Goal: Use online tool/utility: Utilize a website feature to perform a specific function

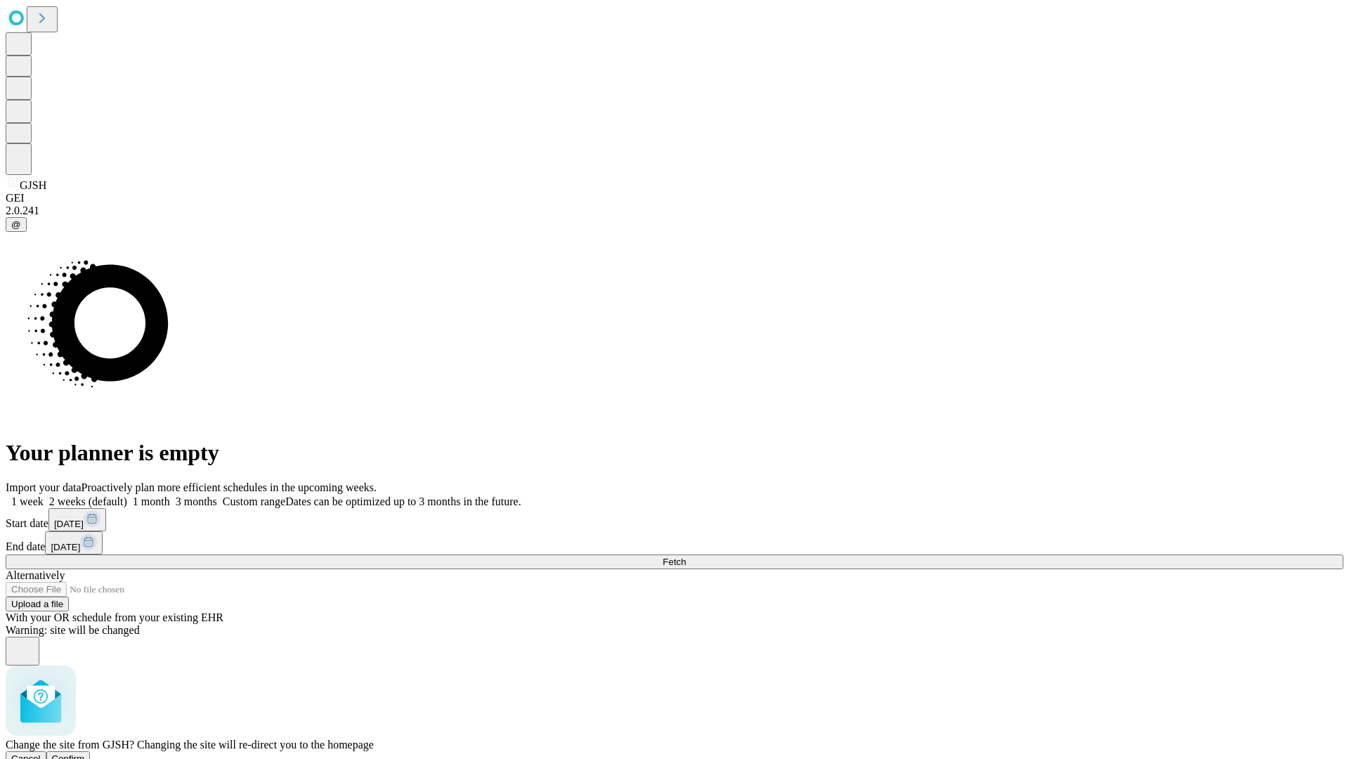
click at [85, 753] on span "Confirm" at bounding box center [68, 758] width 33 height 11
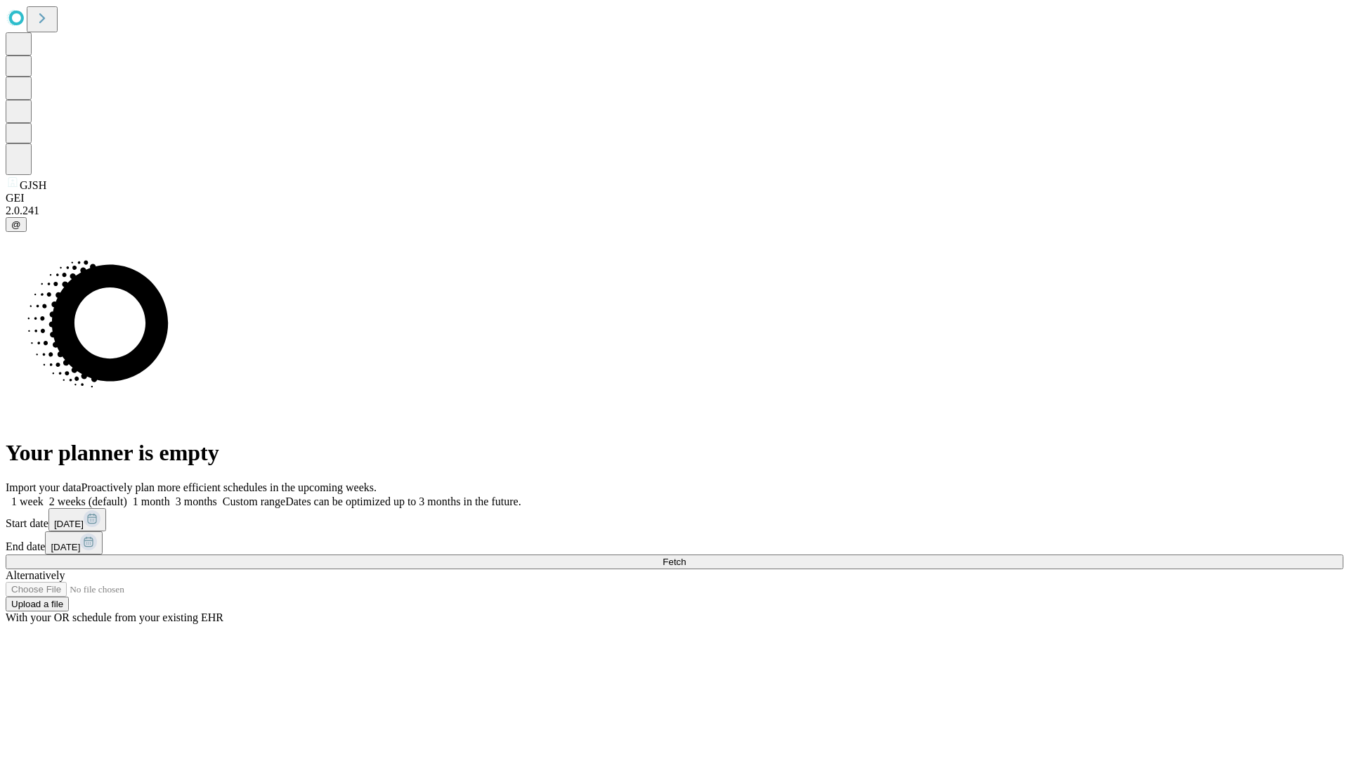
click at [170, 495] on label "1 month" at bounding box center [148, 501] width 43 height 12
click at [686, 556] on span "Fetch" at bounding box center [673, 561] width 23 height 11
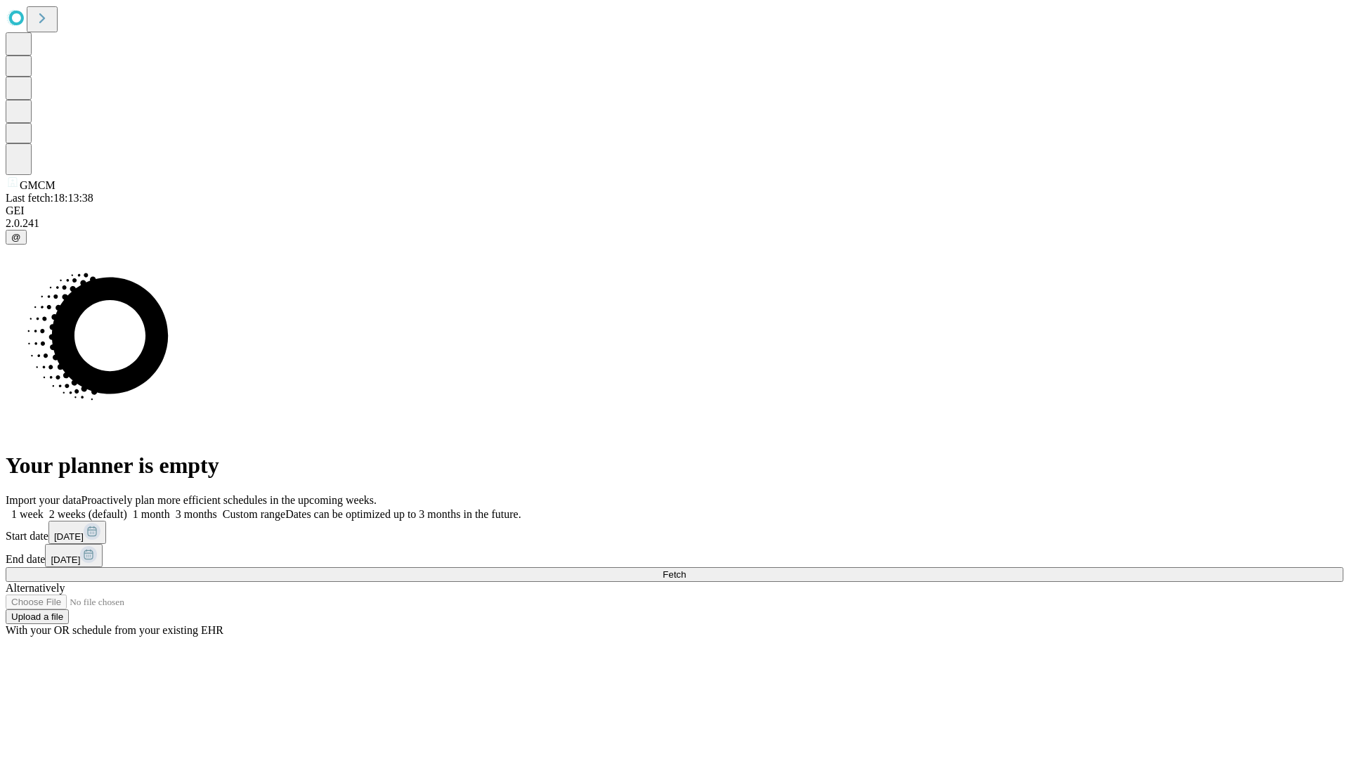
click at [170, 508] on label "1 month" at bounding box center [148, 514] width 43 height 12
click at [686, 569] on span "Fetch" at bounding box center [673, 574] width 23 height 11
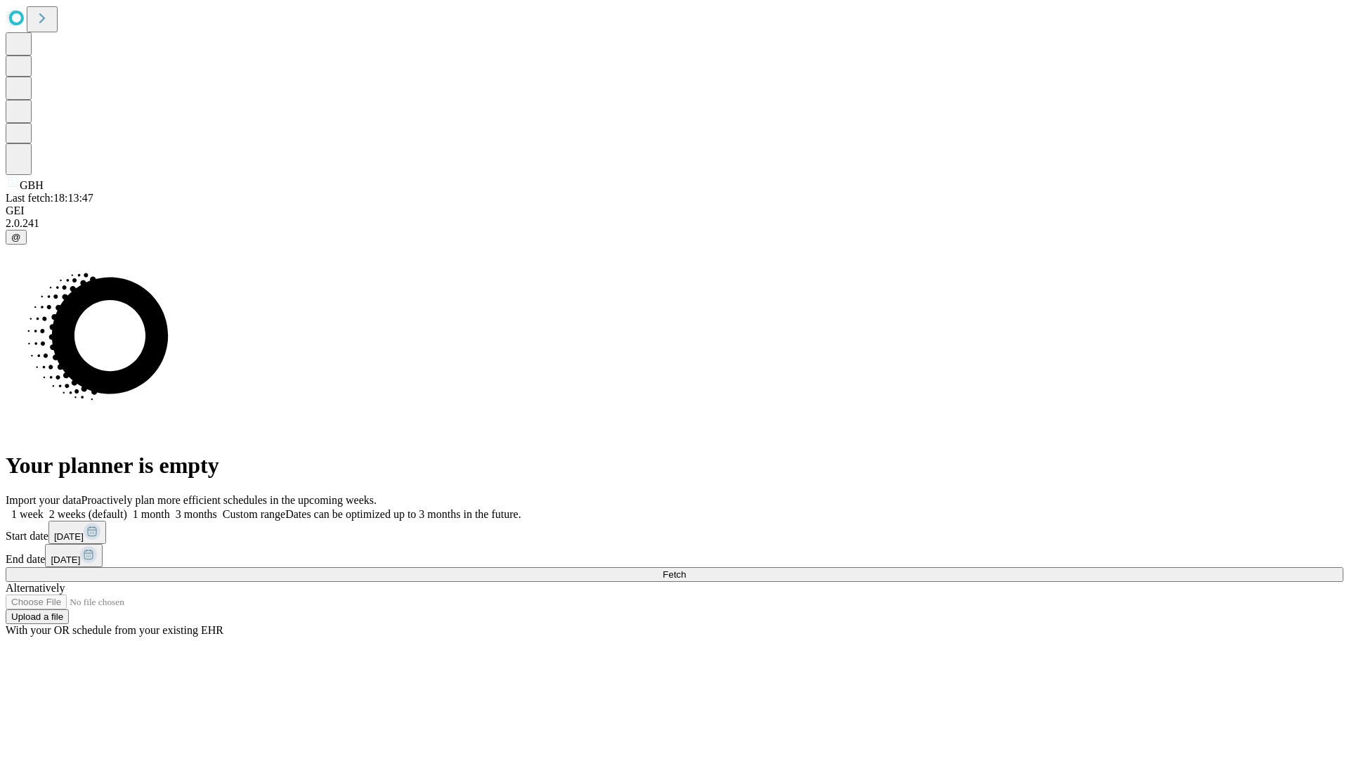
click at [170, 508] on label "1 month" at bounding box center [148, 514] width 43 height 12
click at [686, 569] on span "Fetch" at bounding box center [673, 574] width 23 height 11
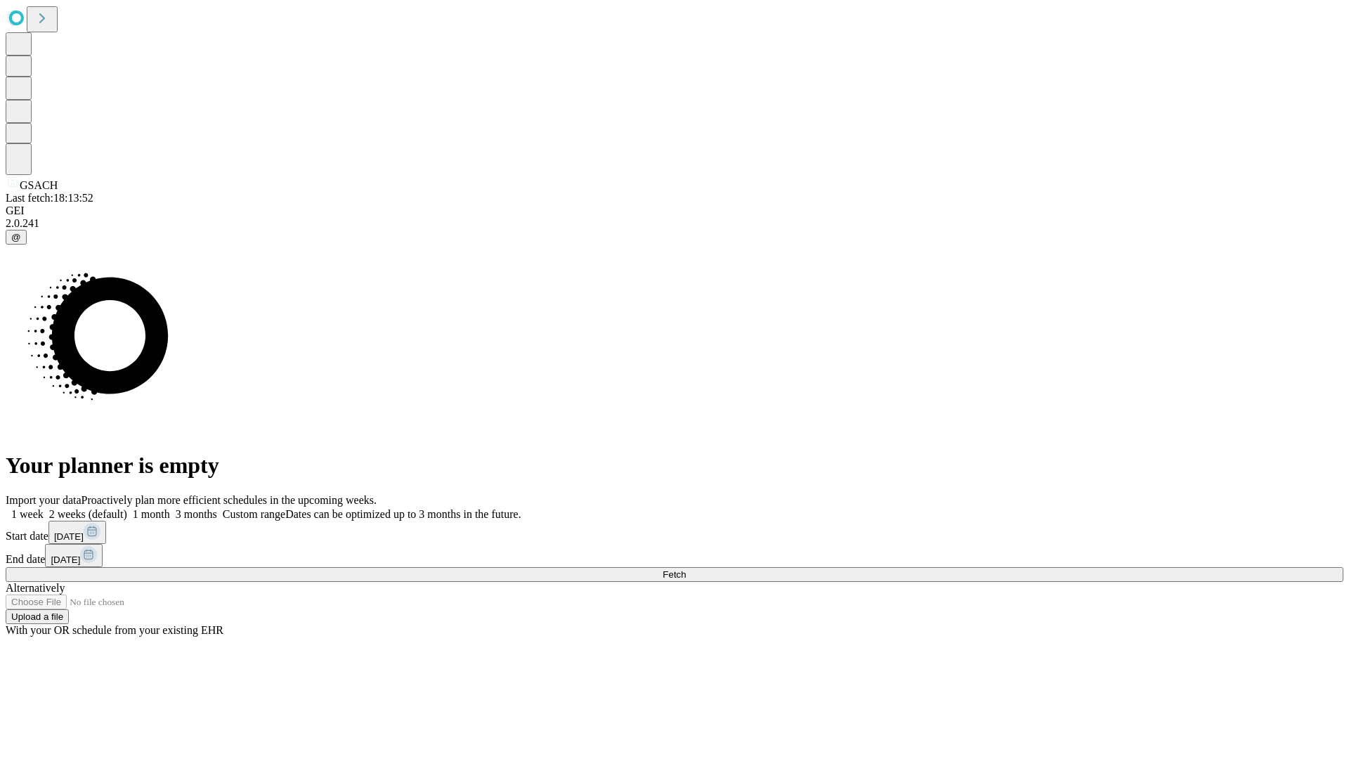
click at [170, 508] on label "1 month" at bounding box center [148, 514] width 43 height 12
click at [686, 569] on span "Fetch" at bounding box center [673, 574] width 23 height 11
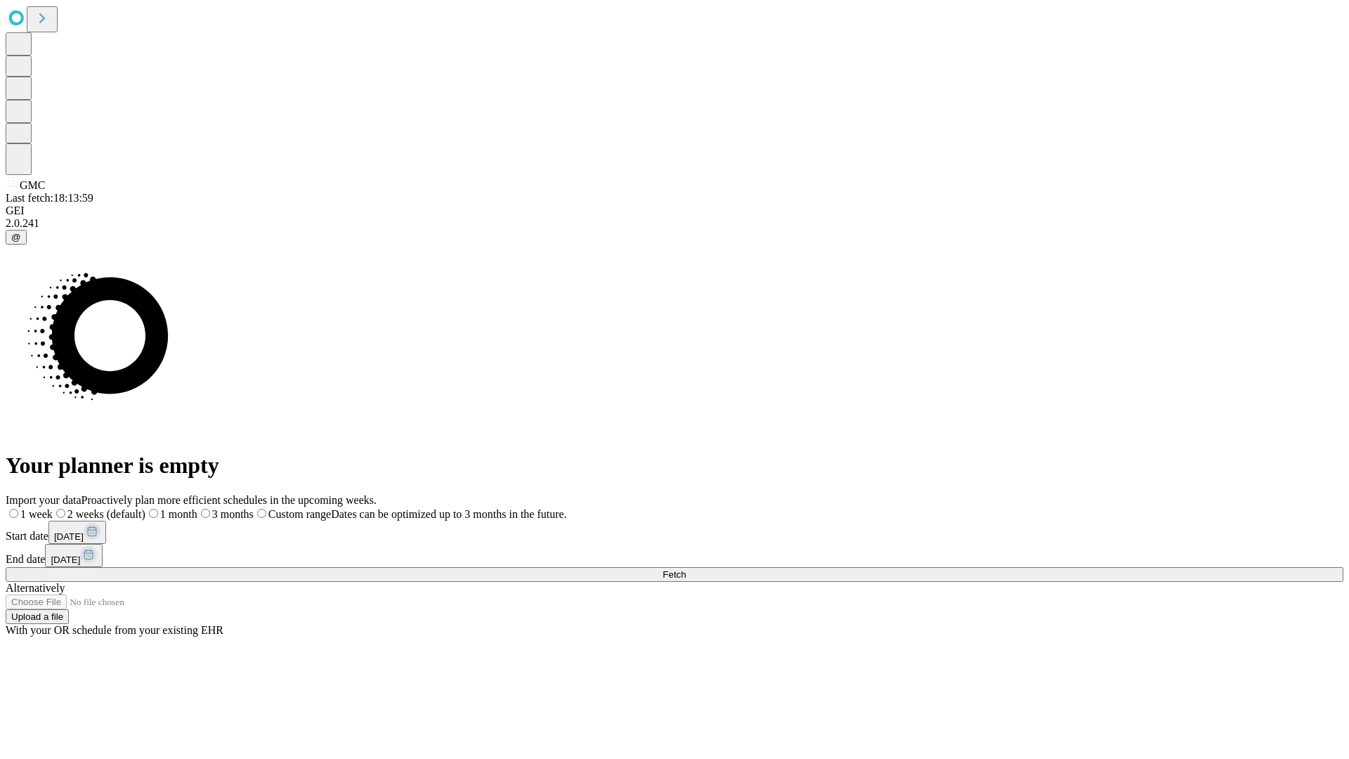
click at [686, 569] on span "Fetch" at bounding box center [673, 574] width 23 height 11
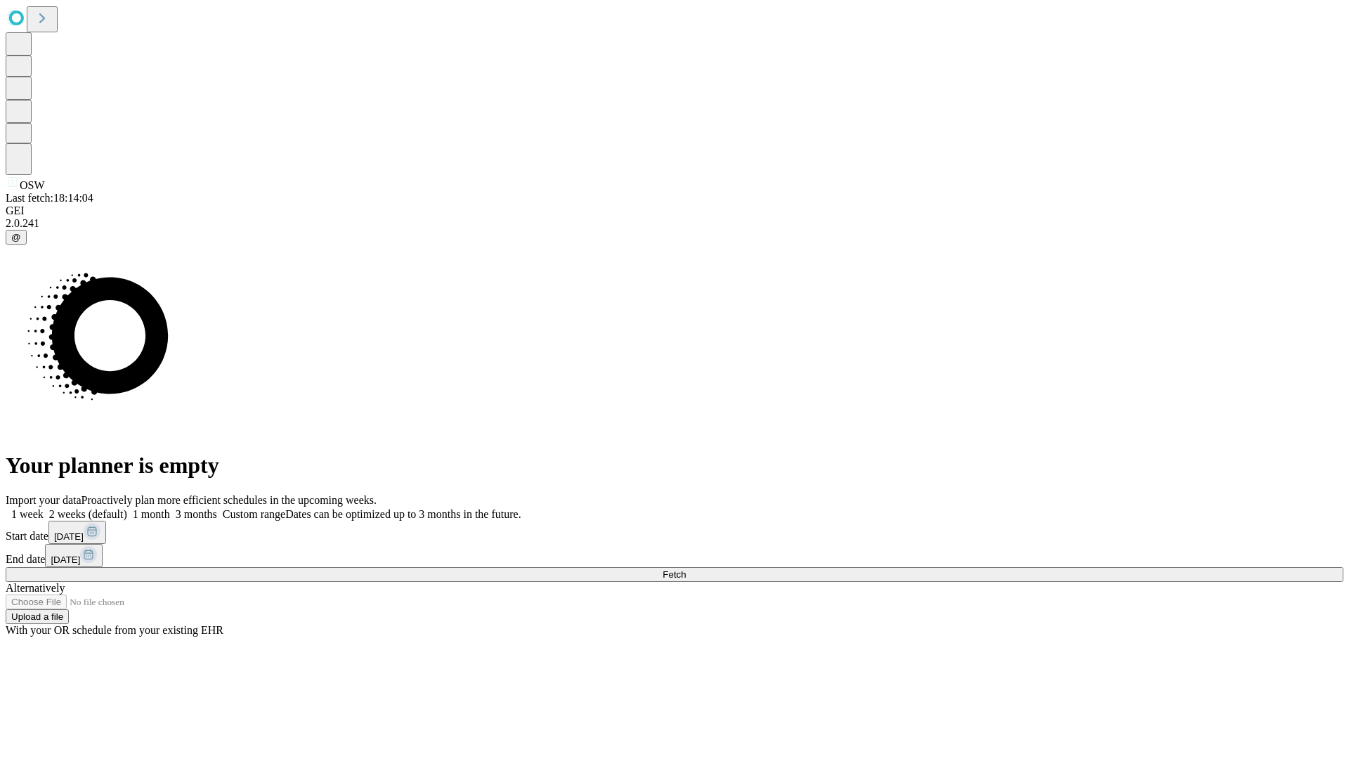
click at [170, 508] on label "1 month" at bounding box center [148, 514] width 43 height 12
click at [686, 569] on span "Fetch" at bounding box center [673, 574] width 23 height 11
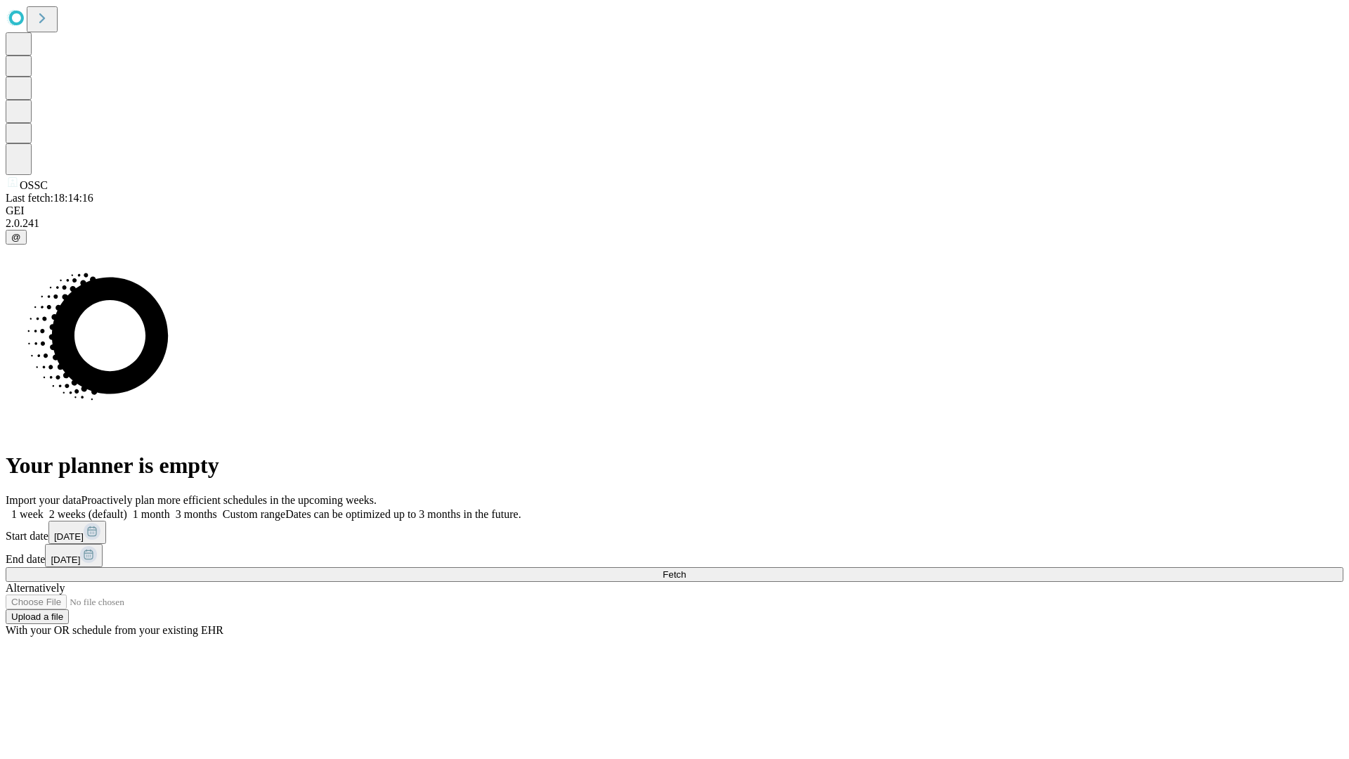
click at [170, 508] on label "1 month" at bounding box center [148, 514] width 43 height 12
click at [686, 569] on span "Fetch" at bounding box center [673, 574] width 23 height 11
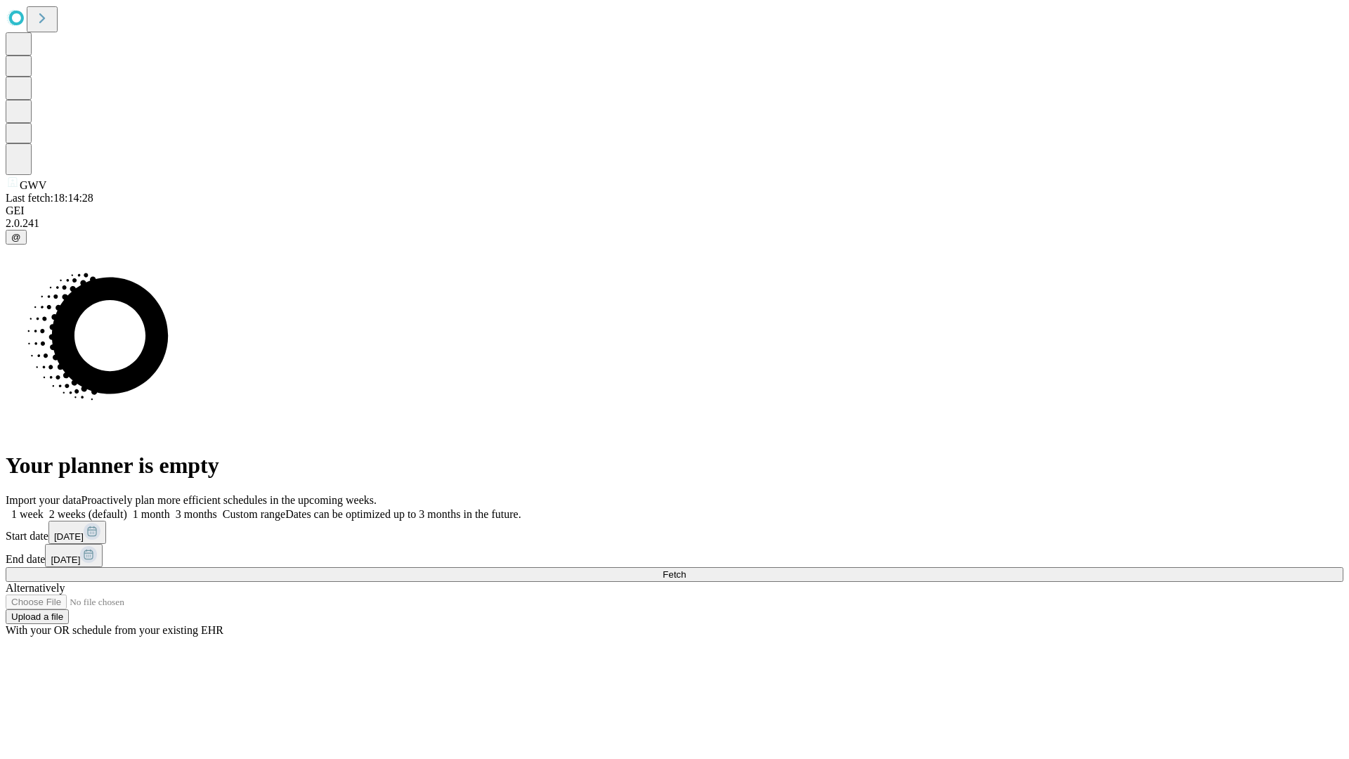
click at [170, 508] on label "1 month" at bounding box center [148, 514] width 43 height 12
click at [686, 569] on span "Fetch" at bounding box center [673, 574] width 23 height 11
click at [170, 508] on label "1 month" at bounding box center [148, 514] width 43 height 12
click at [686, 569] on span "Fetch" at bounding box center [673, 574] width 23 height 11
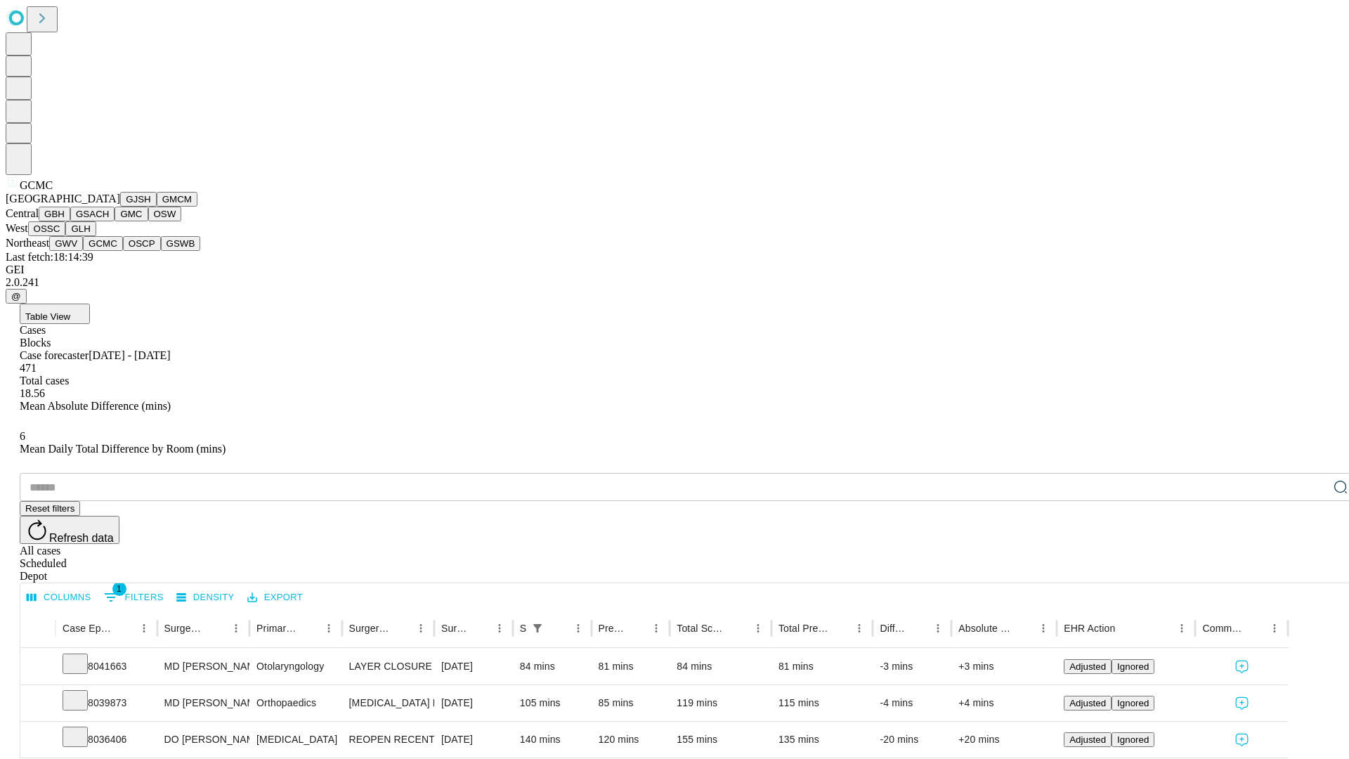
click at [123, 251] on button "OSCP" at bounding box center [142, 243] width 38 height 15
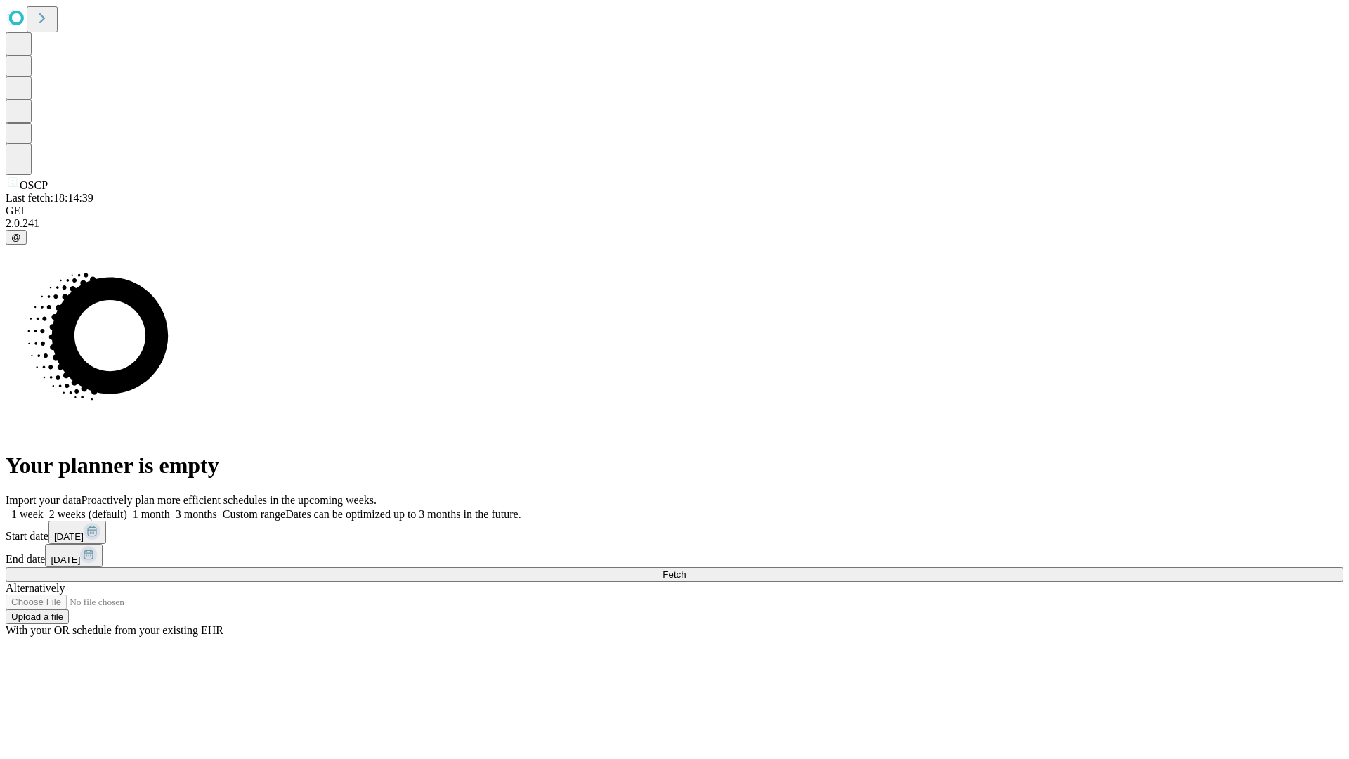
click at [170, 508] on label "1 month" at bounding box center [148, 514] width 43 height 12
click at [686, 569] on span "Fetch" at bounding box center [673, 574] width 23 height 11
